Goal: Information Seeking & Learning: Learn about a topic

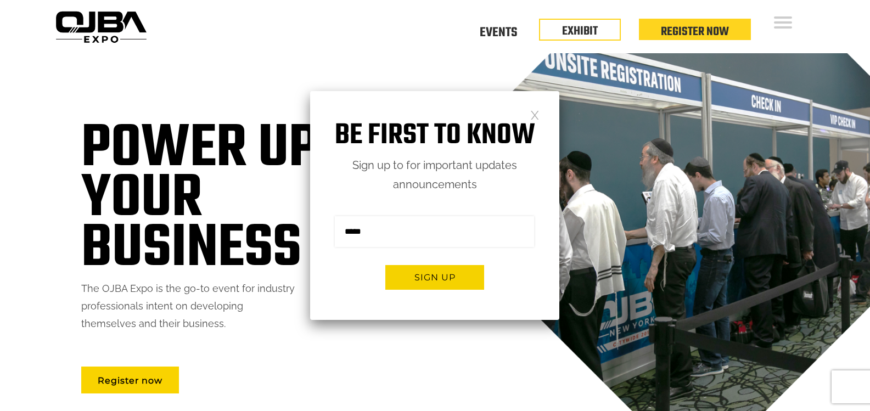
click at [537, 119] on link at bounding box center [534, 114] width 9 height 9
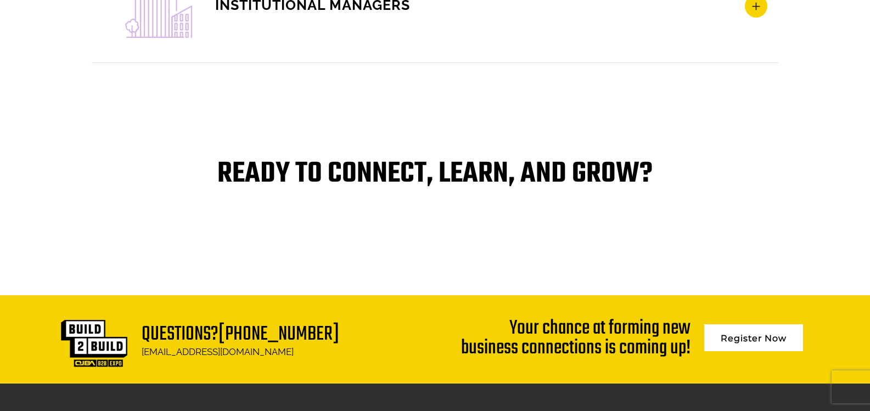
scroll to position [2387, 0]
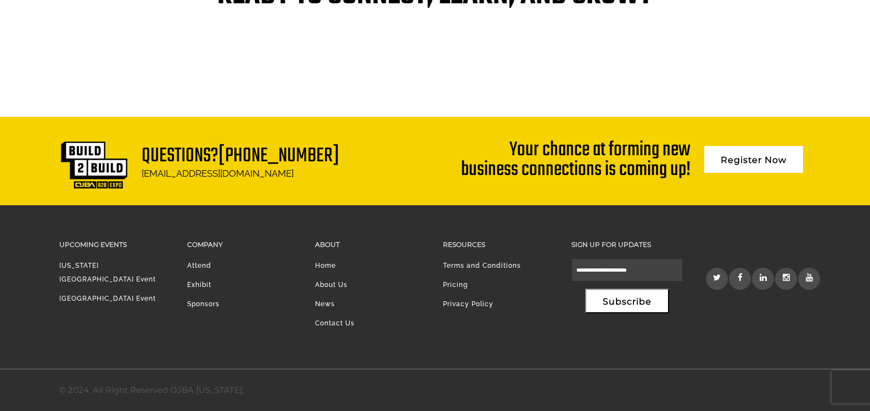
click at [203, 263] on link "Attend" at bounding box center [199, 266] width 24 height 8
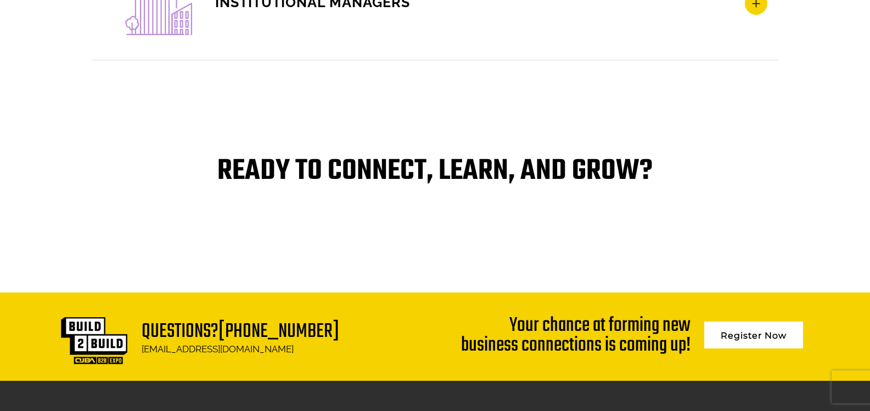
scroll to position [2387, 0]
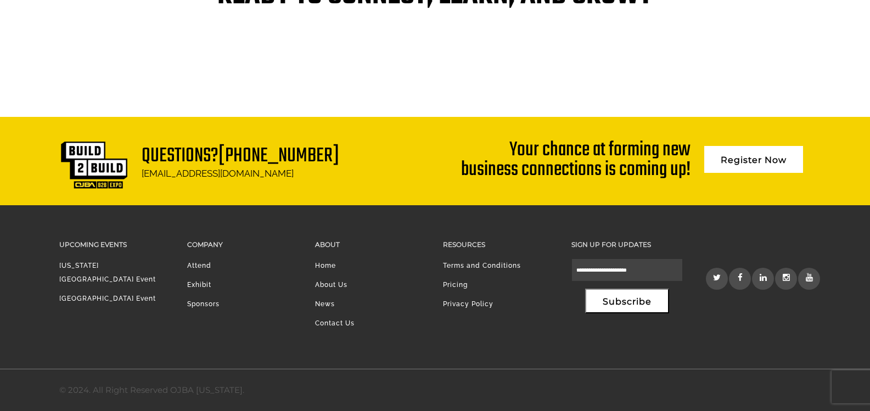
click at [206, 246] on h3 "Company" at bounding box center [242, 244] width 111 height 13
click at [200, 285] on link "Exhibit" at bounding box center [199, 285] width 24 height 8
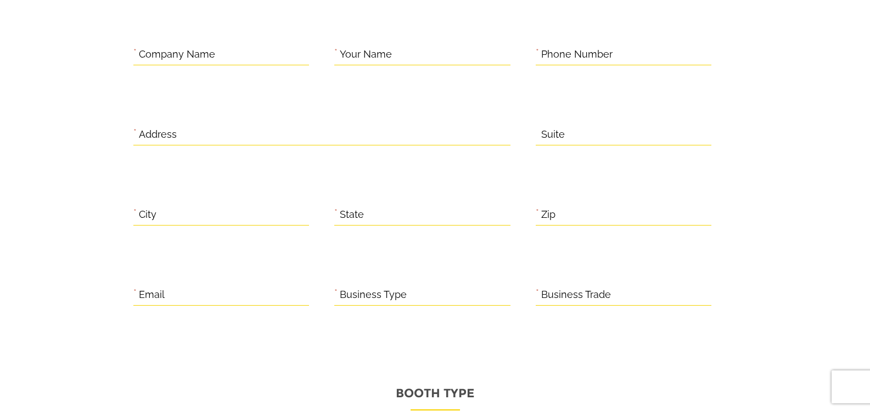
scroll to position [384, 0]
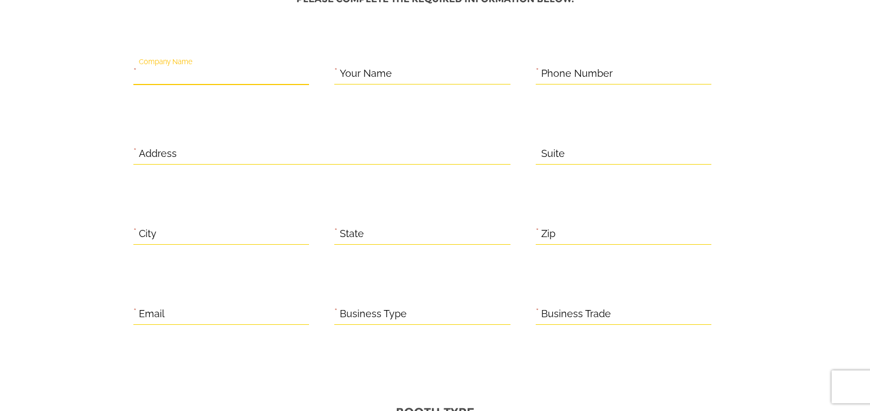
click at [266, 77] on input "Company Name" at bounding box center [221, 73] width 176 height 21
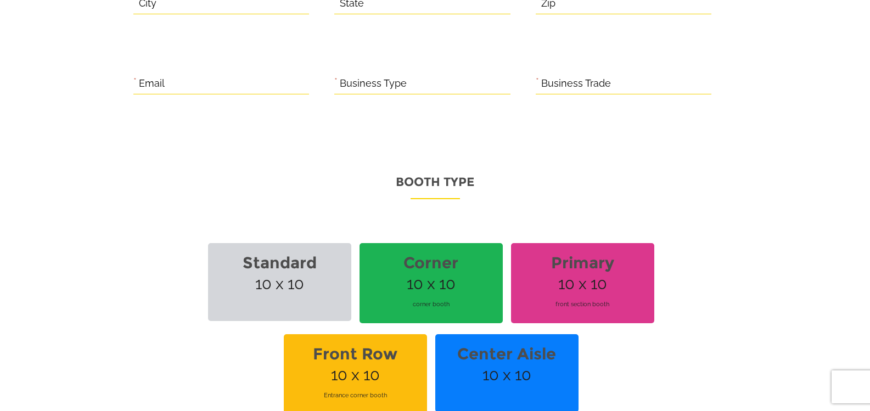
scroll to position [0, 0]
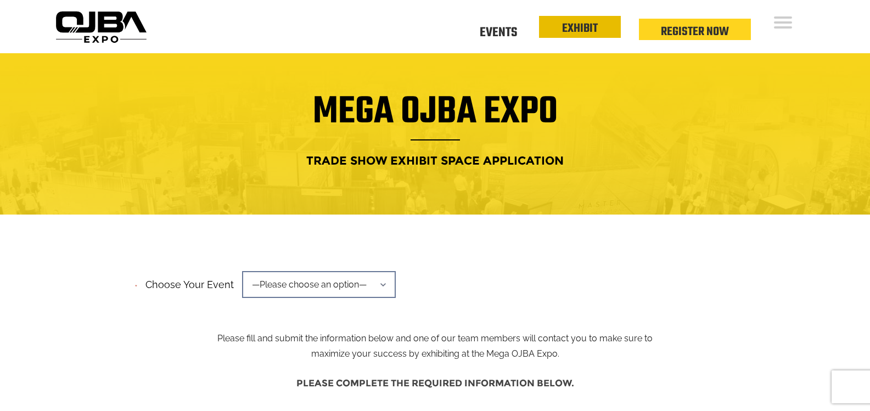
click at [606, 24] on li "EXHIBIT" at bounding box center [580, 27] width 82 height 22
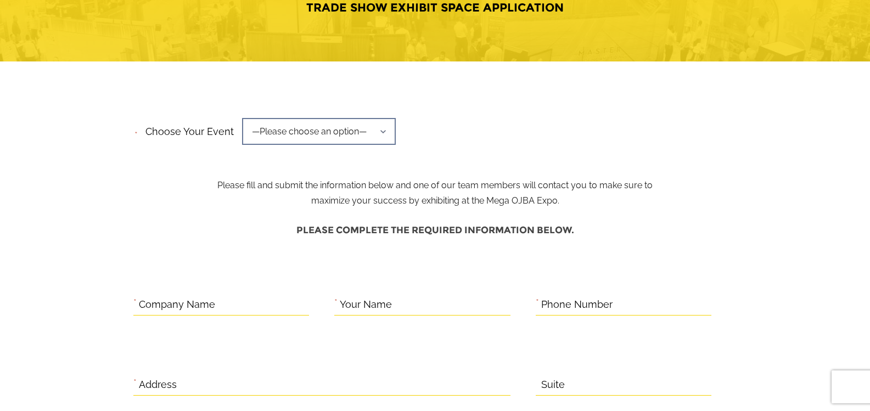
scroll to position [165, 0]
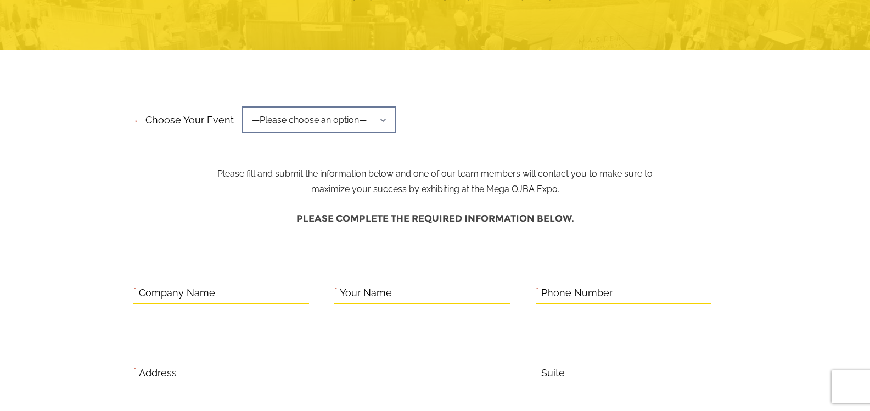
click at [329, 114] on span "—Please choose an option—" at bounding box center [319, 119] width 154 height 27
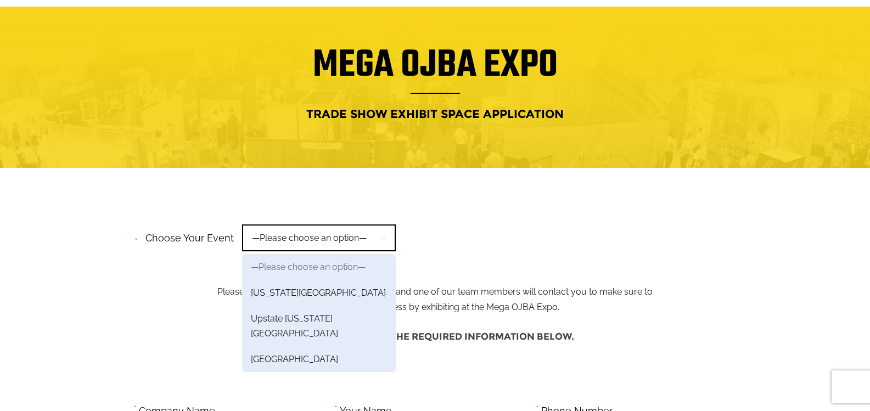
scroll to position [0, 0]
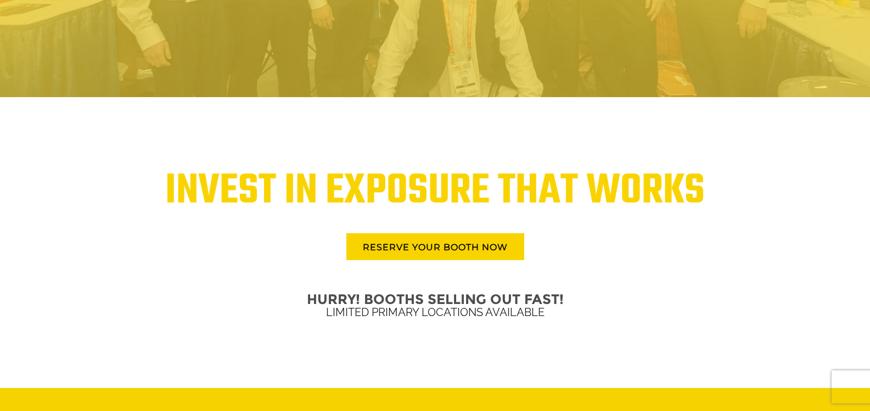
scroll to position [2474, 0]
